Goal: Task Accomplishment & Management: Manage account settings

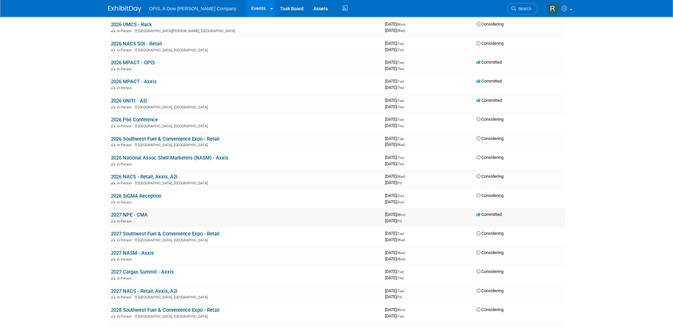
scroll to position [298, 0]
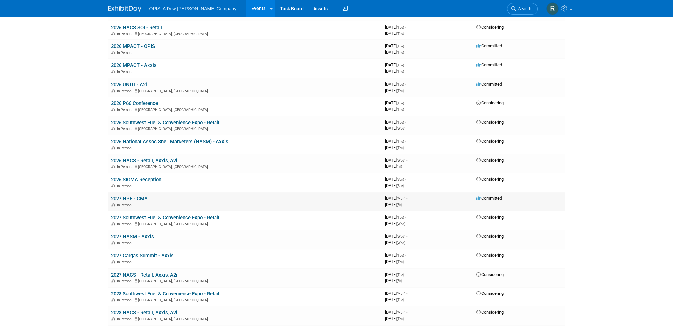
click at [128, 196] on link "2027 NPE - CMA" at bounding box center [129, 198] width 37 height 6
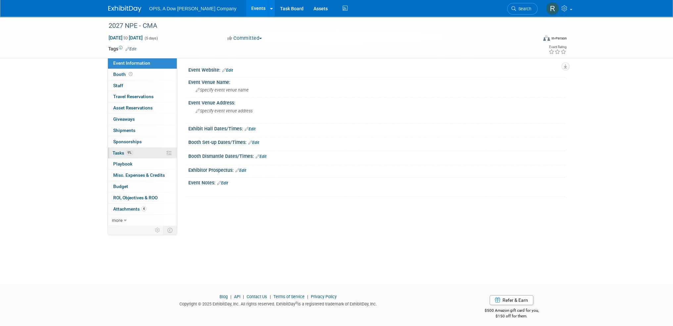
click at [119, 152] on span "Tasks 9%" at bounding box center [123, 152] width 21 height 5
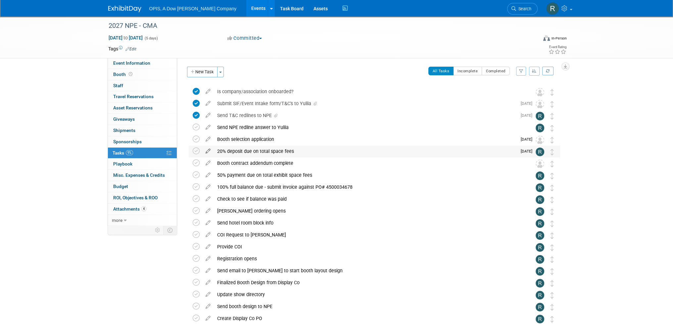
click at [209, 151] on icon at bounding box center [208, 149] width 12 height 8
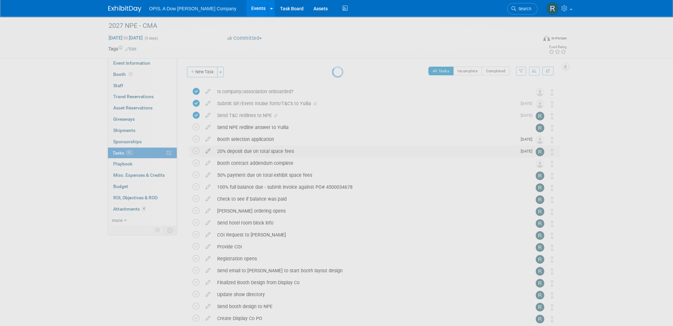
select select "9"
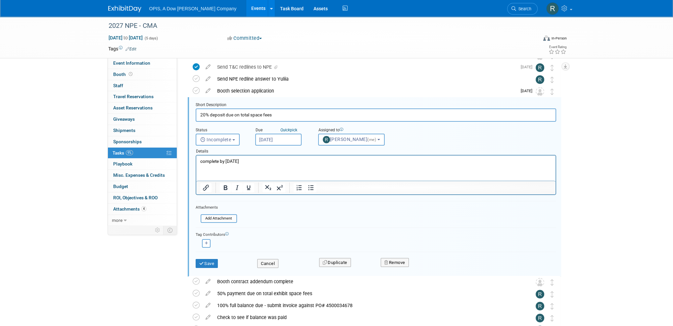
click at [284, 141] on body "OPIS, A Dow [PERSON_NAME] Company Events Add Event Bulk Upload Events Shareable…" at bounding box center [336, 115] width 673 height 326
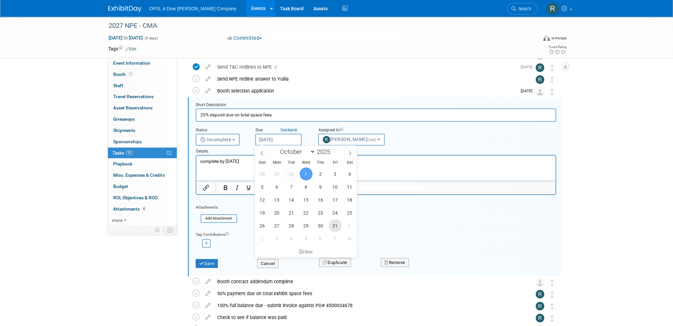
click at [335, 226] on span "31" at bounding box center [335, 225] width 13 height 13
type input "[DATE]"
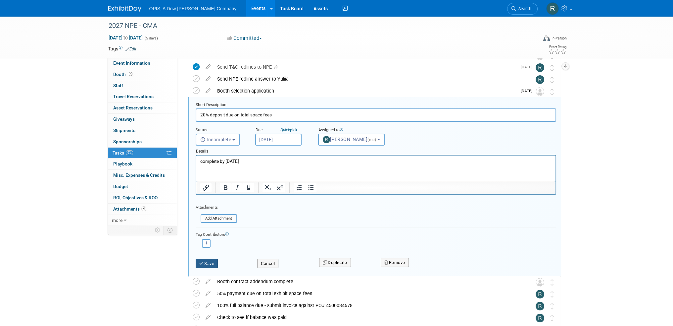
click at [213, 261] on button "Save" at bounding box center [207, 263] width 23 height 9
